Goal: Transaction & Acquisition: Purchase product/service

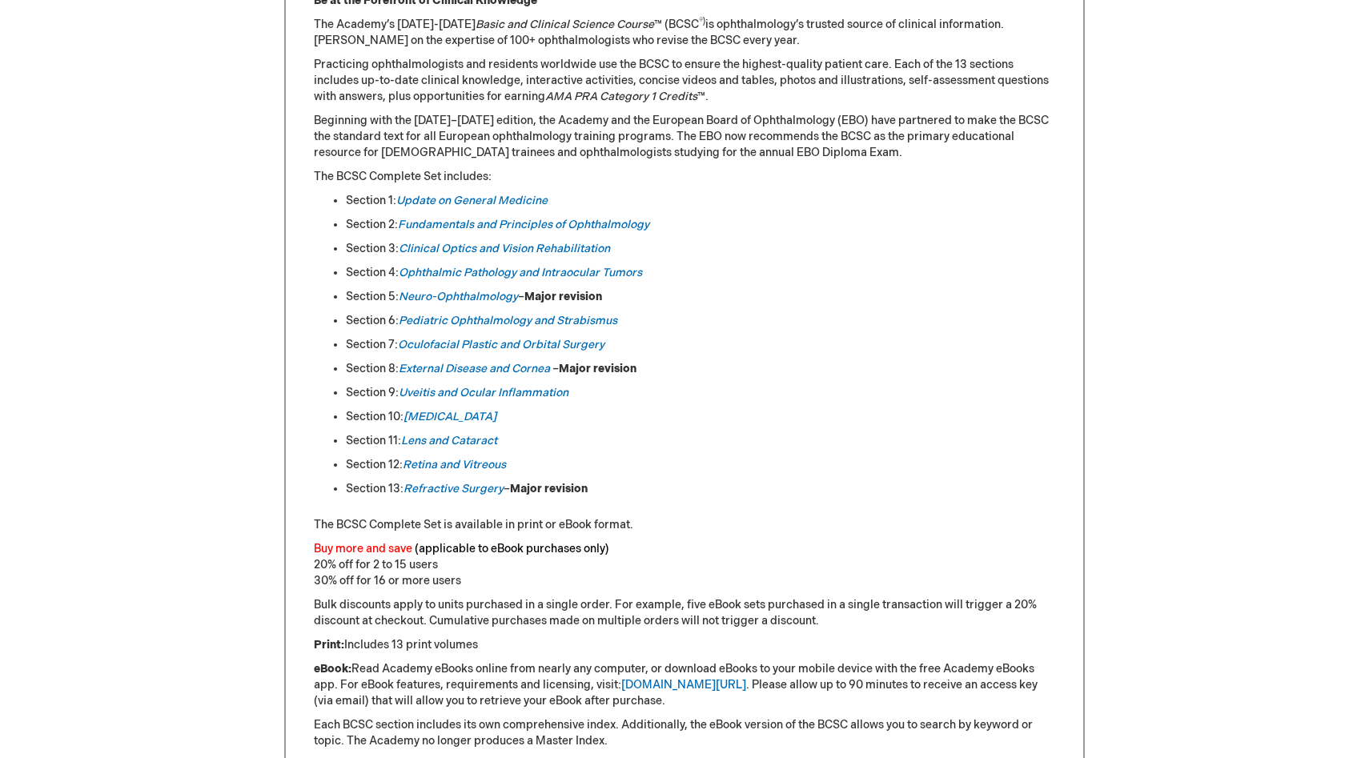
scroll to position [757, 0]
click at [469, 199] on link "Update on General Medicine" at bounding box center [471, 200] width 151 height 14
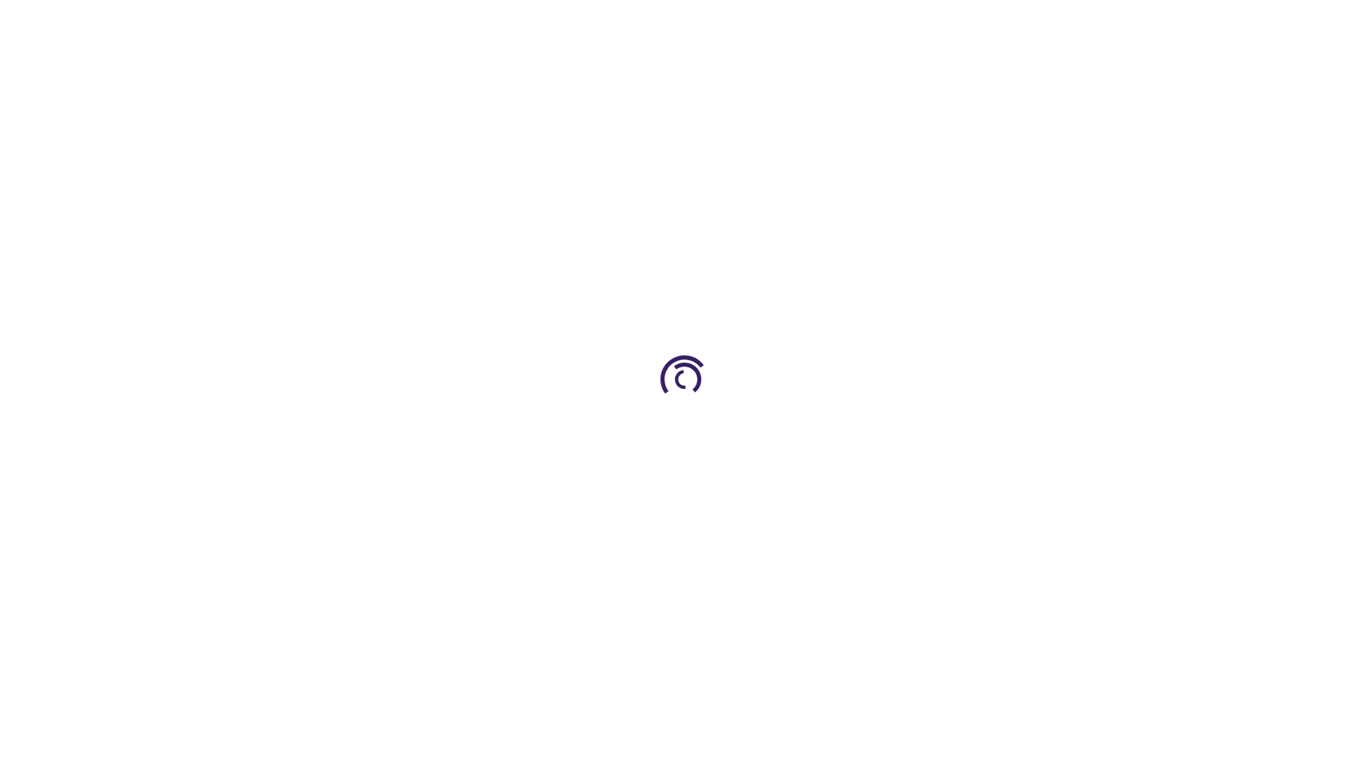
type input "0"
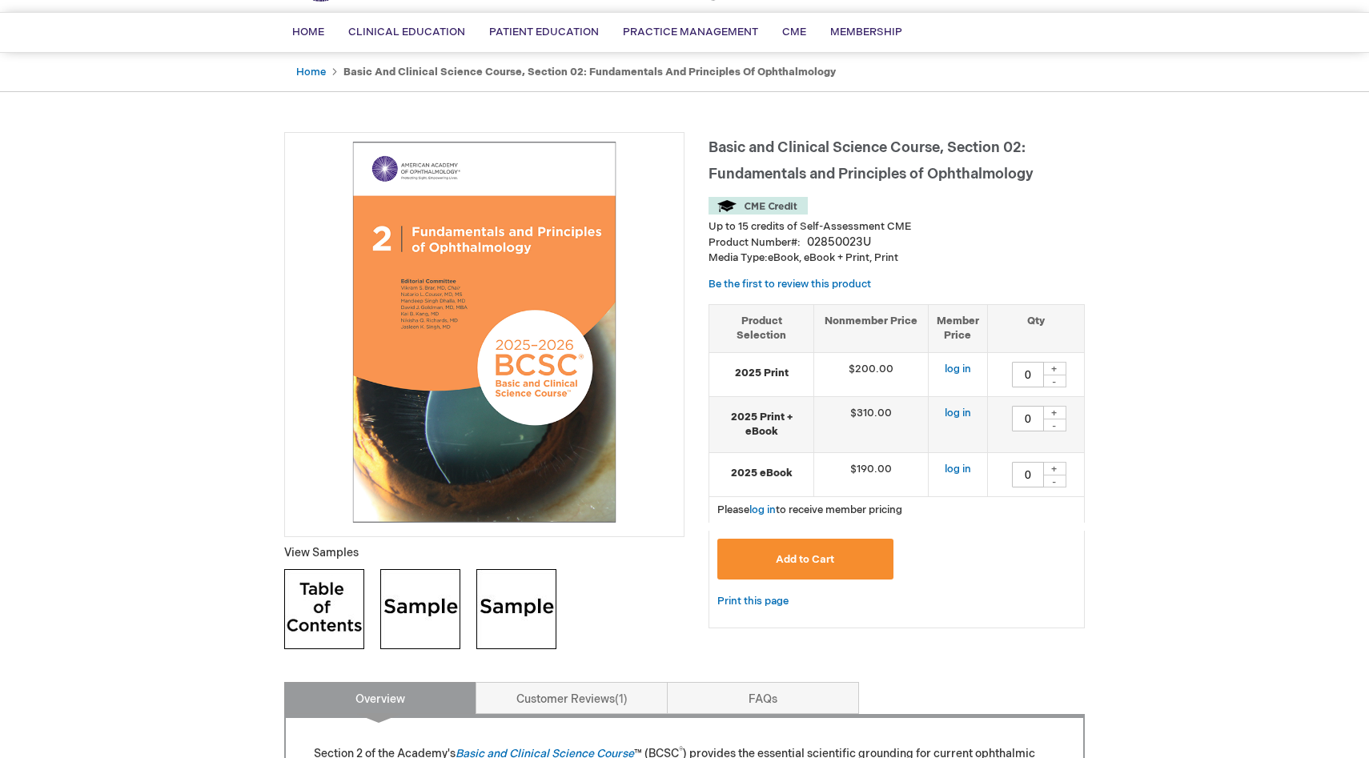
scroll to position [120, 0]
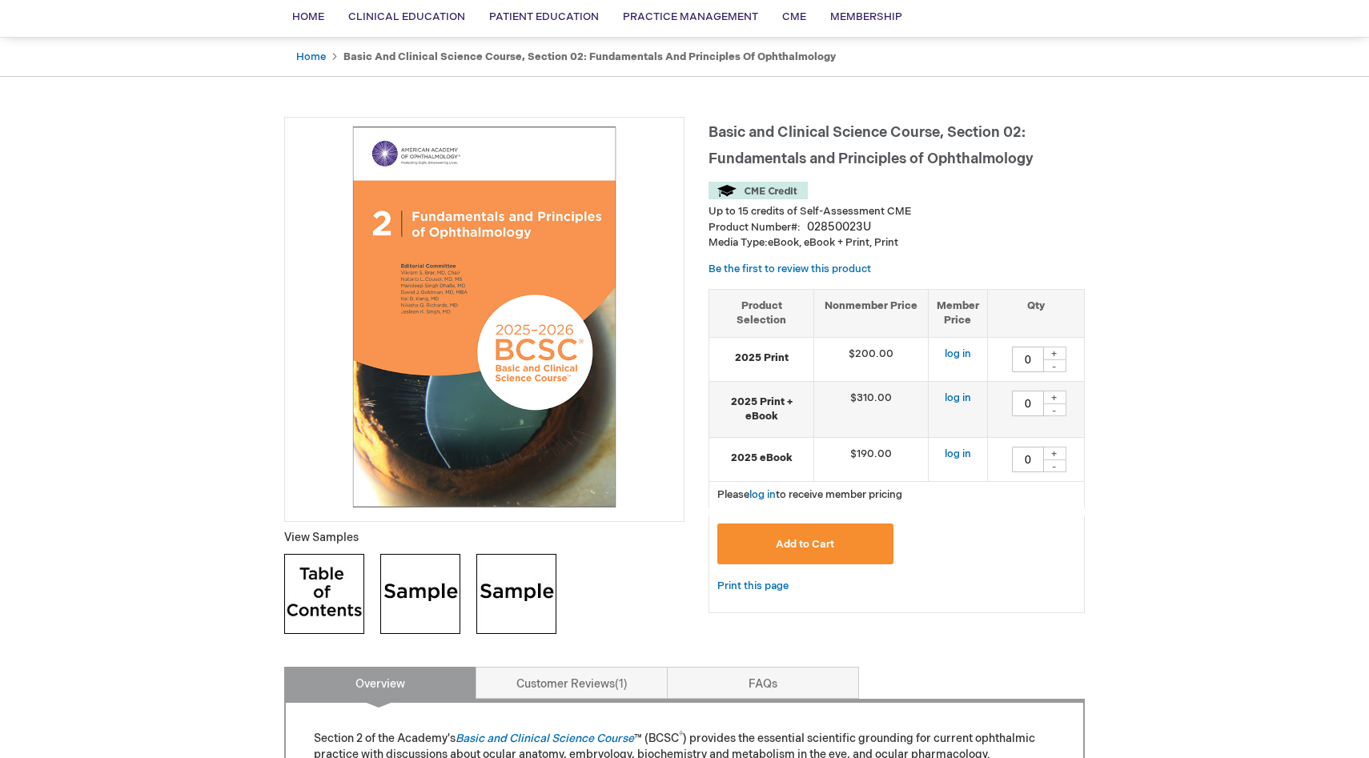
click at [856, 460] on td "$190.00" at bounding box center [871, 459] width 114 height 44
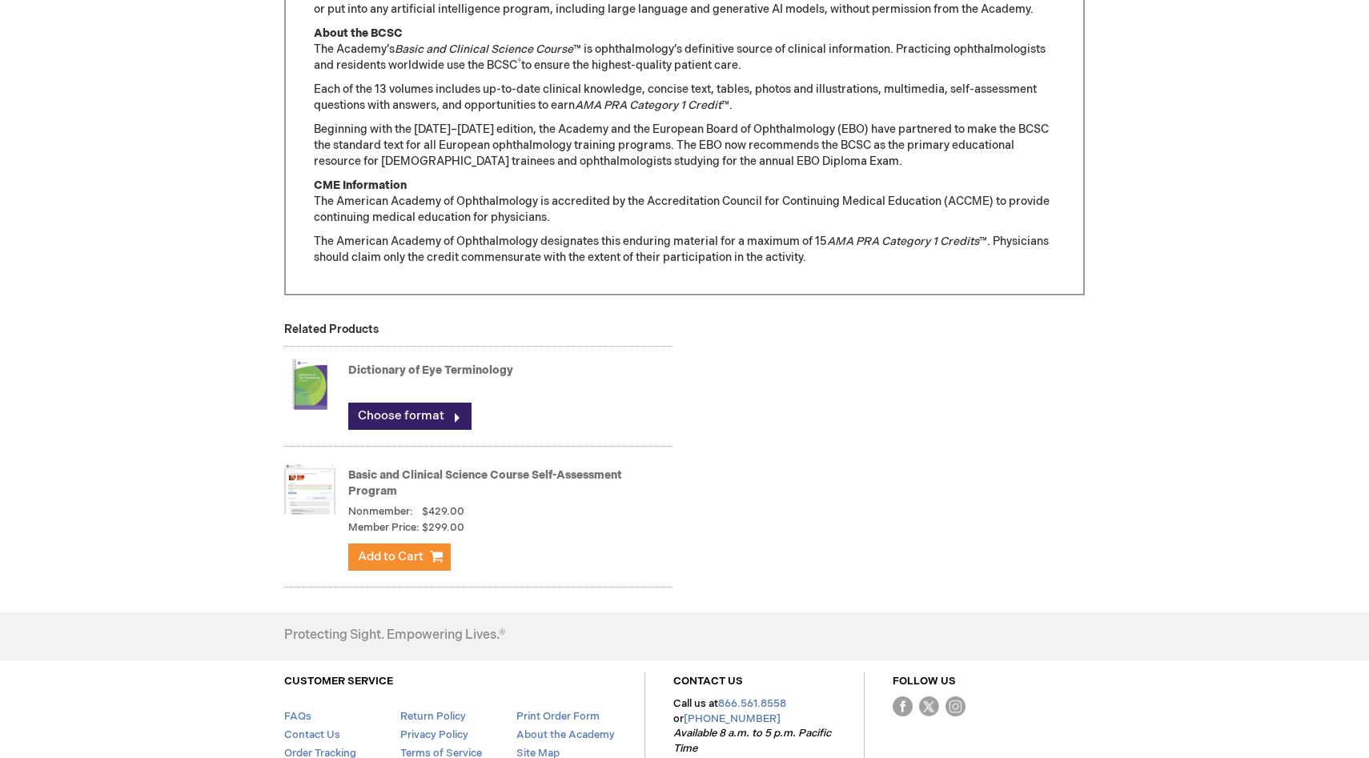
scroll to position [1458, 0]
